Goal: Task Accomplishment & Management: Use online tool/utility

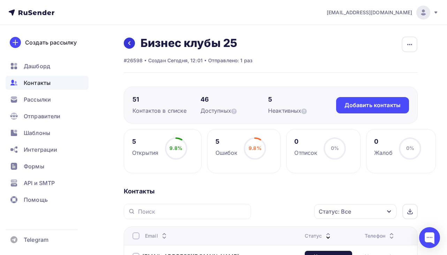
click at [130, 44] on icon at bounding box center [129, 43] width 6 height 6
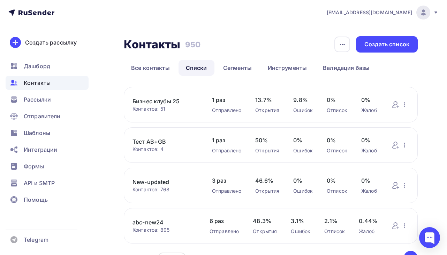
click at [152, 102] on link "Бизнес клубы 25" at bounding box center [165, 101] width 66 height 8
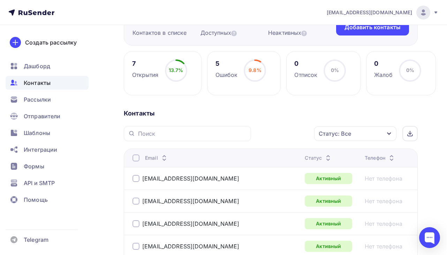
scroll to position [109, 0]
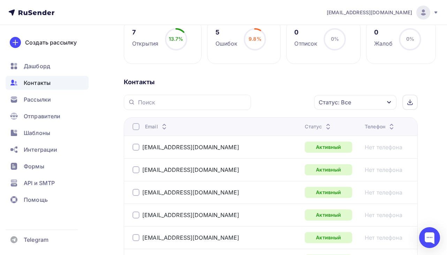
click at [305, 129] on div "Статус" at bounding box center [319, 126] width 28 height 7
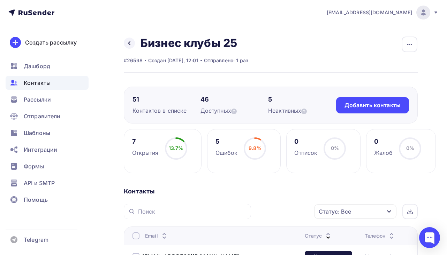
scroll to position [2, 0]
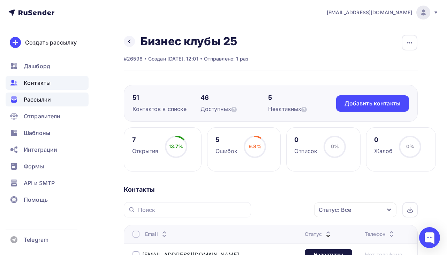
click at [49, 100] on span "Рассылки" at bounding box center [37, 99] width 27 height 8
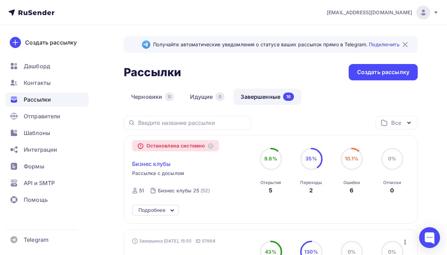
click at [157, 168] on span "Бизнес клубы" at bounding box center [151, 164] width 39 height 8
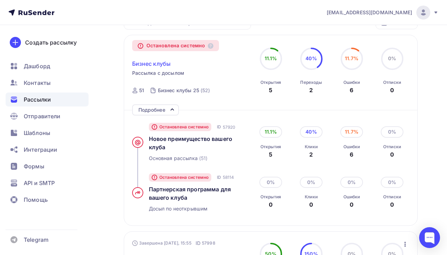
scroll to position [110, 0]
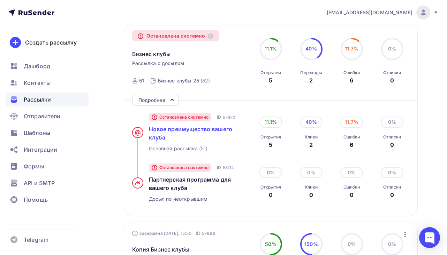
click at [162, 138] on span "Новое преимущество вашего клуба" at bounding box center [191, 133] width 84 height 15
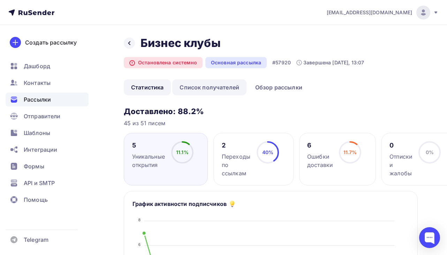
click at [218, 89] on link "Список получателей" at bounding box center [209, 87] width 74 height 16
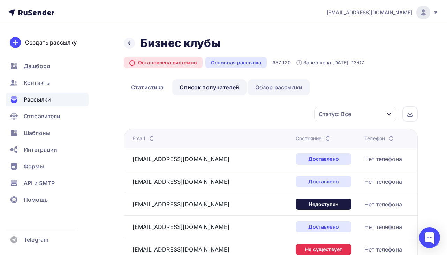
click at [268, 88] on link "Обзор рассылки" at bounding box center [279, 87] width 62 height 16
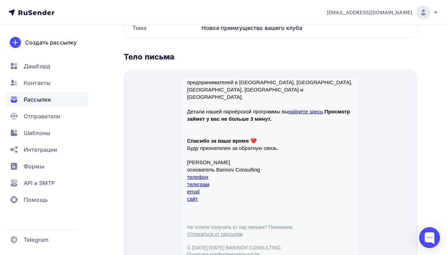
scroll to position [185, 0]
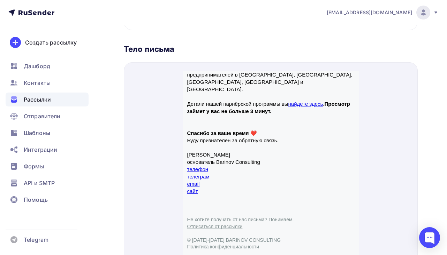
click at [298, 93] on link "найдете здесь" at bounding box center [305, 96] width 35 height 6
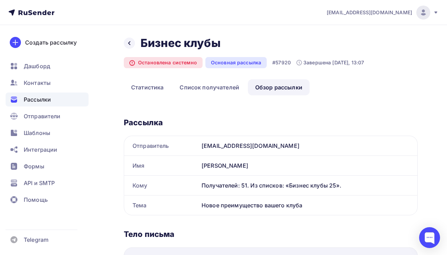
scroll to position [0, 0]
click at [206, 91] on link "Список получателей" at bounding box center [209, 87] width 74 height 16
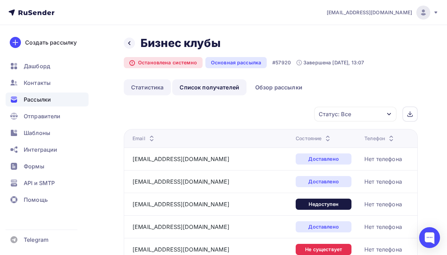
click at [144, 88] on link "Статистика" at bounding box center [147, 87] width 47 height 16
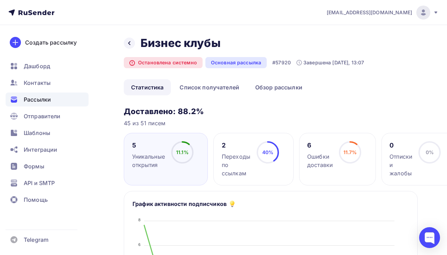
scroll to position [0, 0]
click at [227, 159] on div "Переходы по ссылкам" at bounding box center [236, 164] width 29 height 25
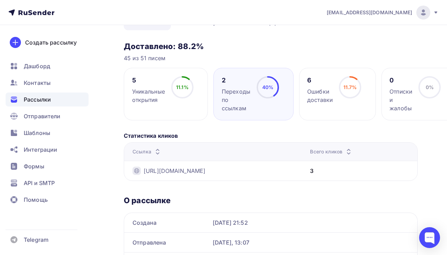
scroll to position [66, 0]
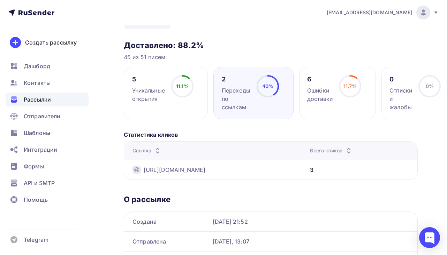
click at [175, 104] on div "5 Уникальные открытия 11.1% 11.1%" at bounding box center [166, 93] width 84 height 53
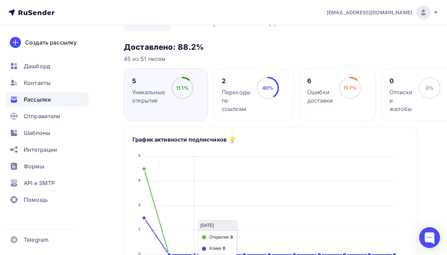
scroll to position [21, 0]
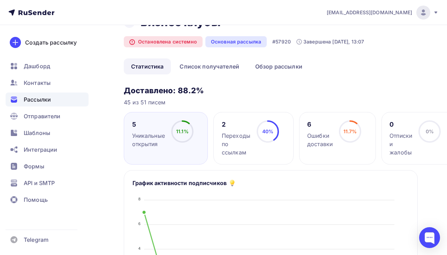
click at [237, 132] on div "Переходы по ссылкам" at bounding box center [236, 144] width 29 height 25
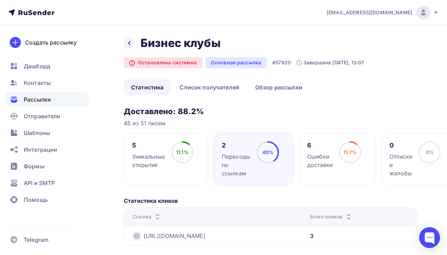
scroll to position [0, 0]
click at [187, 154] on span "11.1%" at bounding box center [182, 152] width 13 height 6
